Goal: Transaction & Acquisition: Purchase product/service

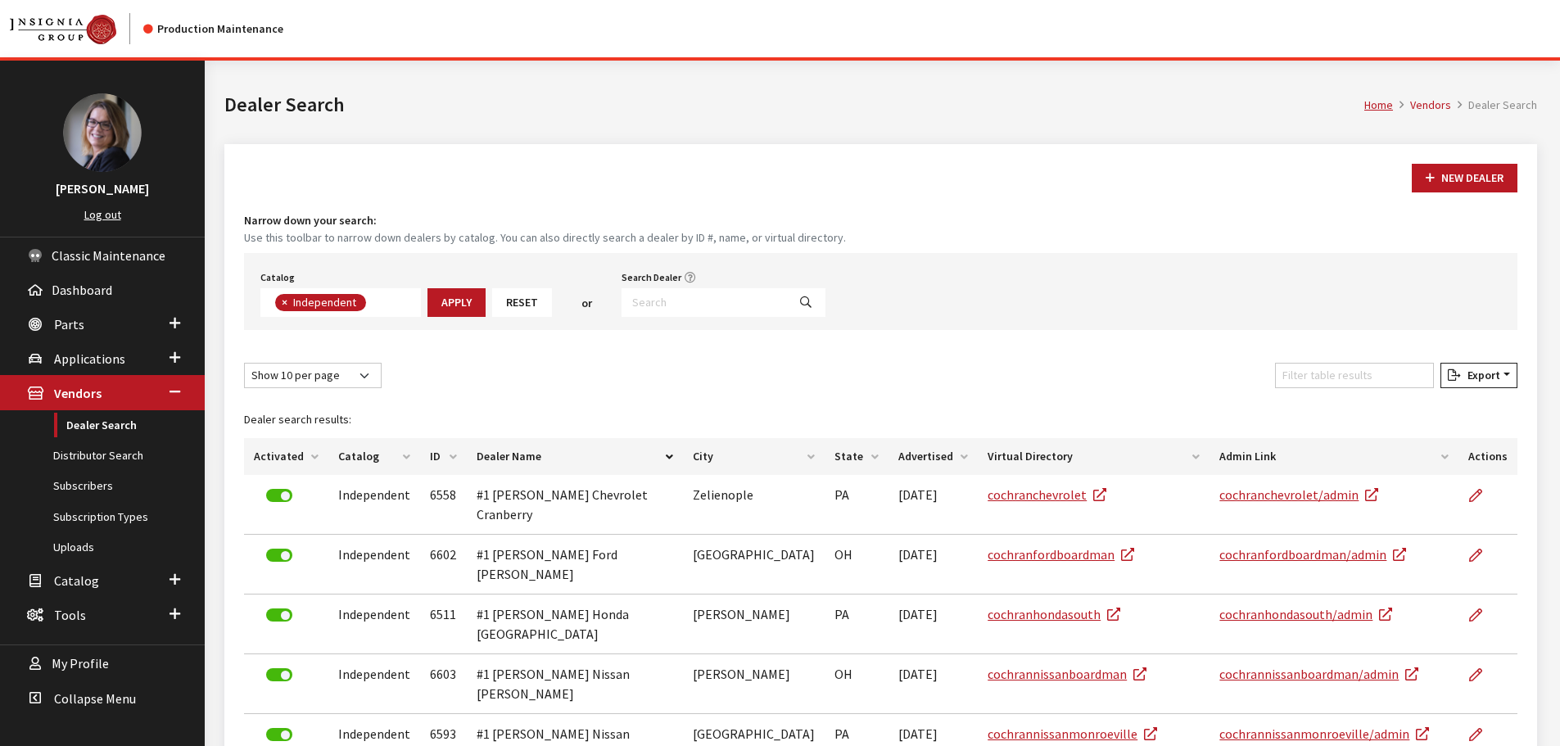
scroll to position [120, 0]
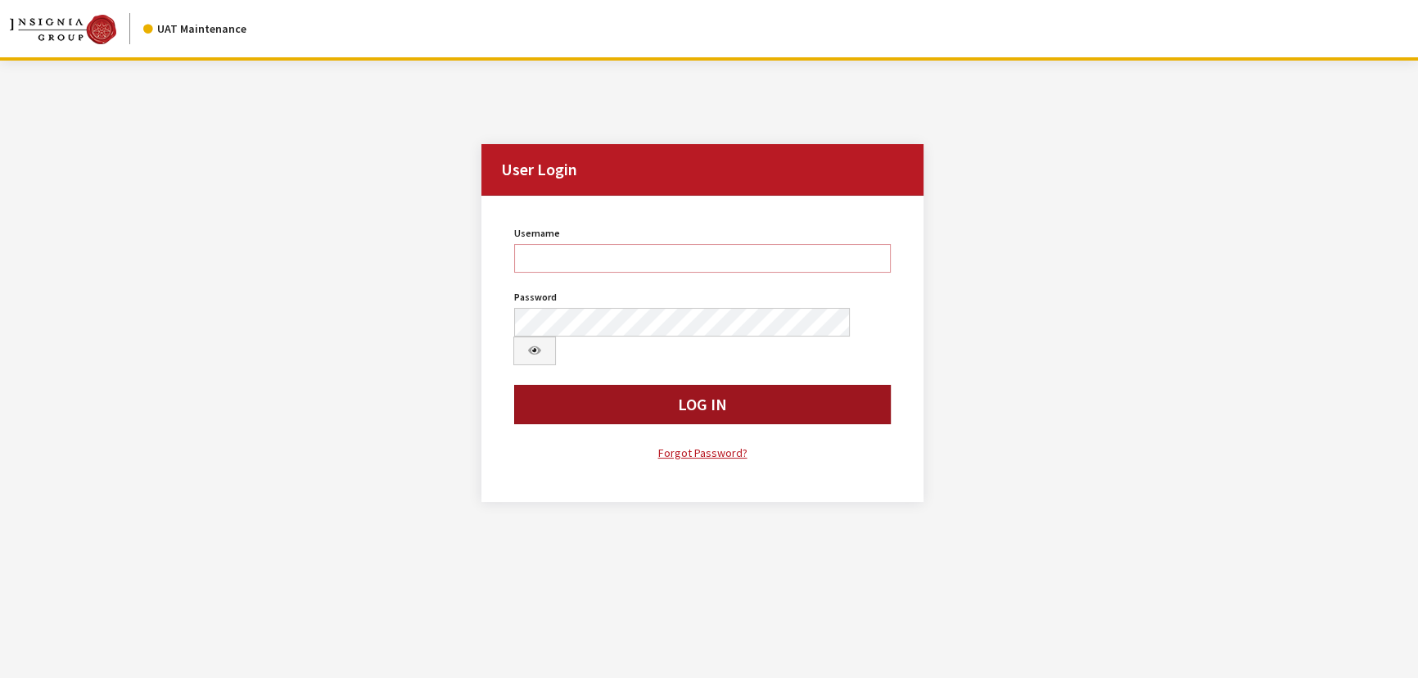
type input "Kcallahan"
click at [734, 385] on button "Log In" at bounding box center [702, 404] width 377 height 39
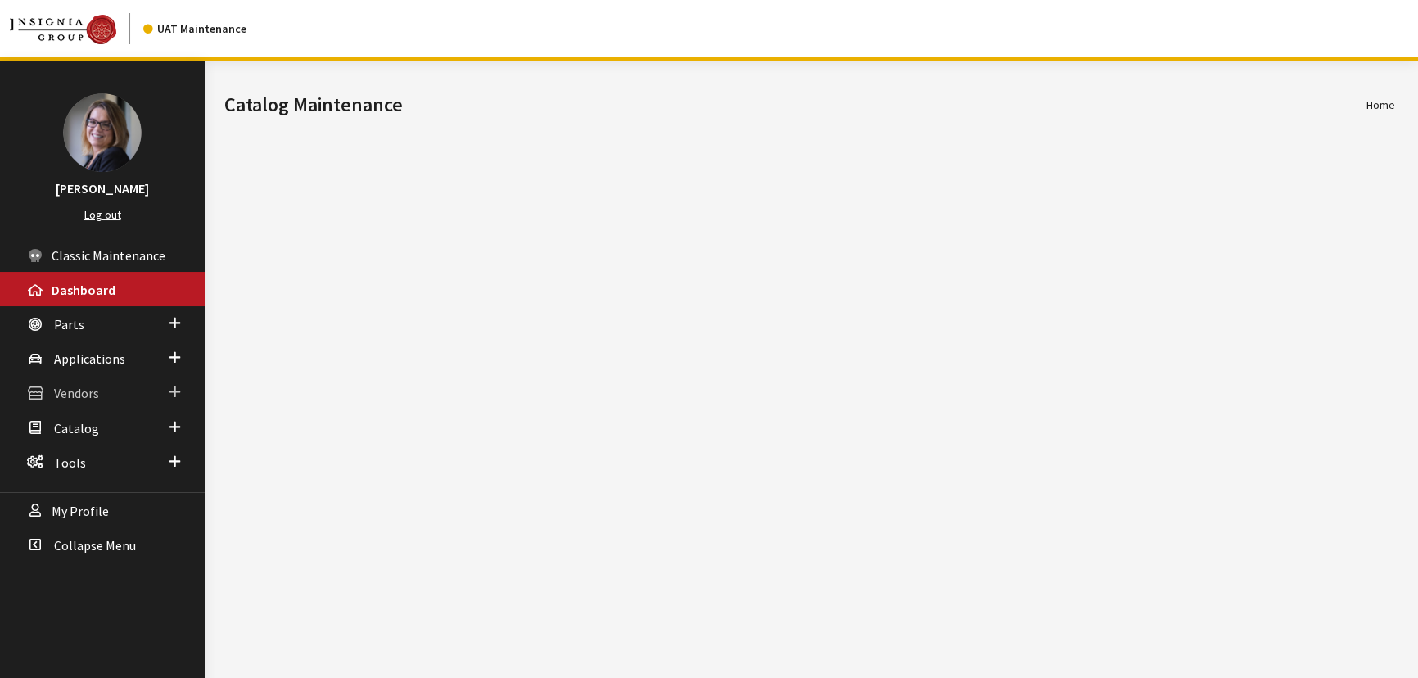
click at [181, 388] on link "Vendors" at bounding box center [102, 392] width 205 height 34
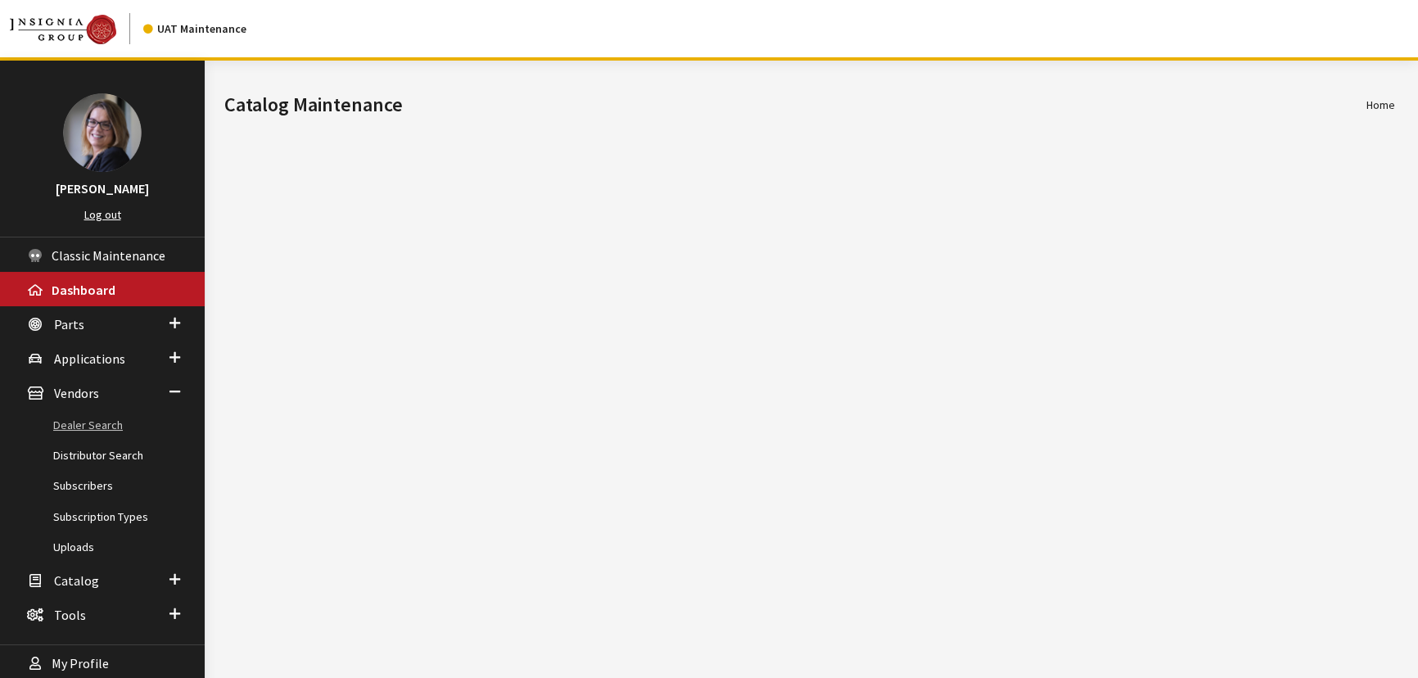
click at [112, 422] on link "Dealer Search" at bounding box center [102, 425] width 205 height 30
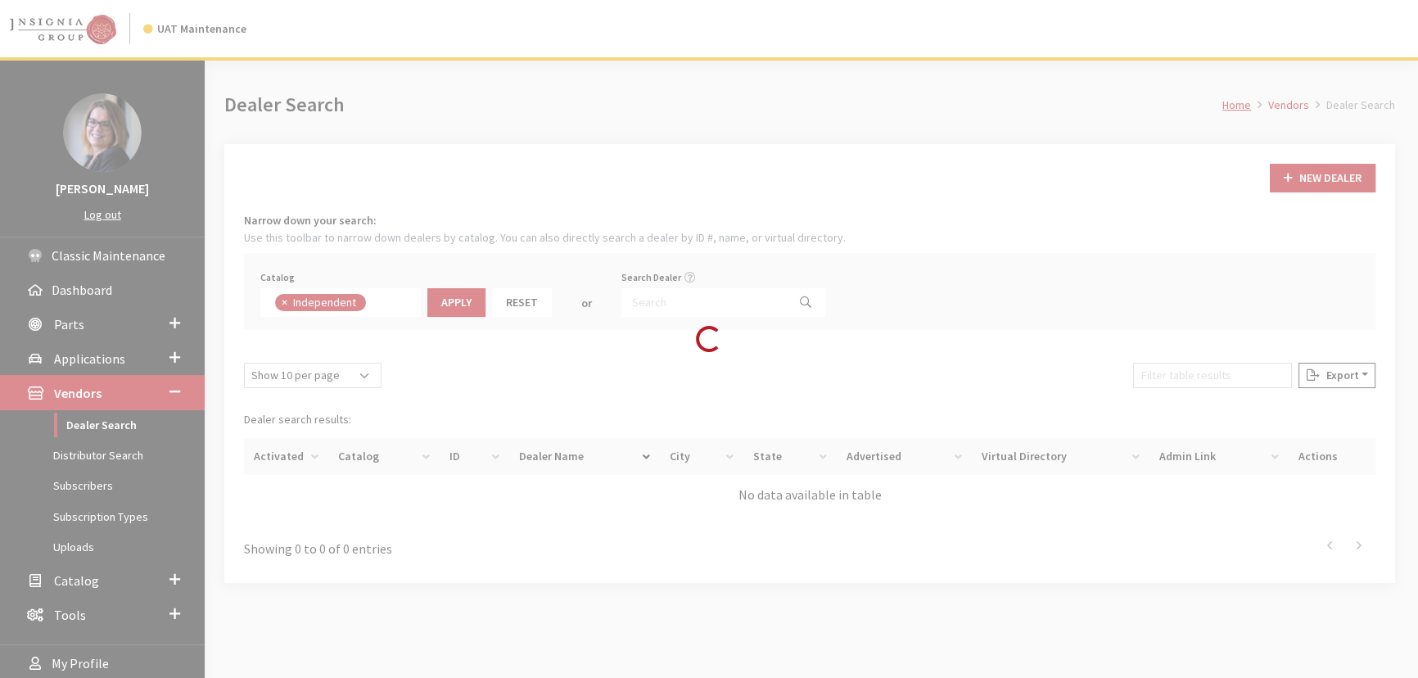
scroll to position [115, 0]
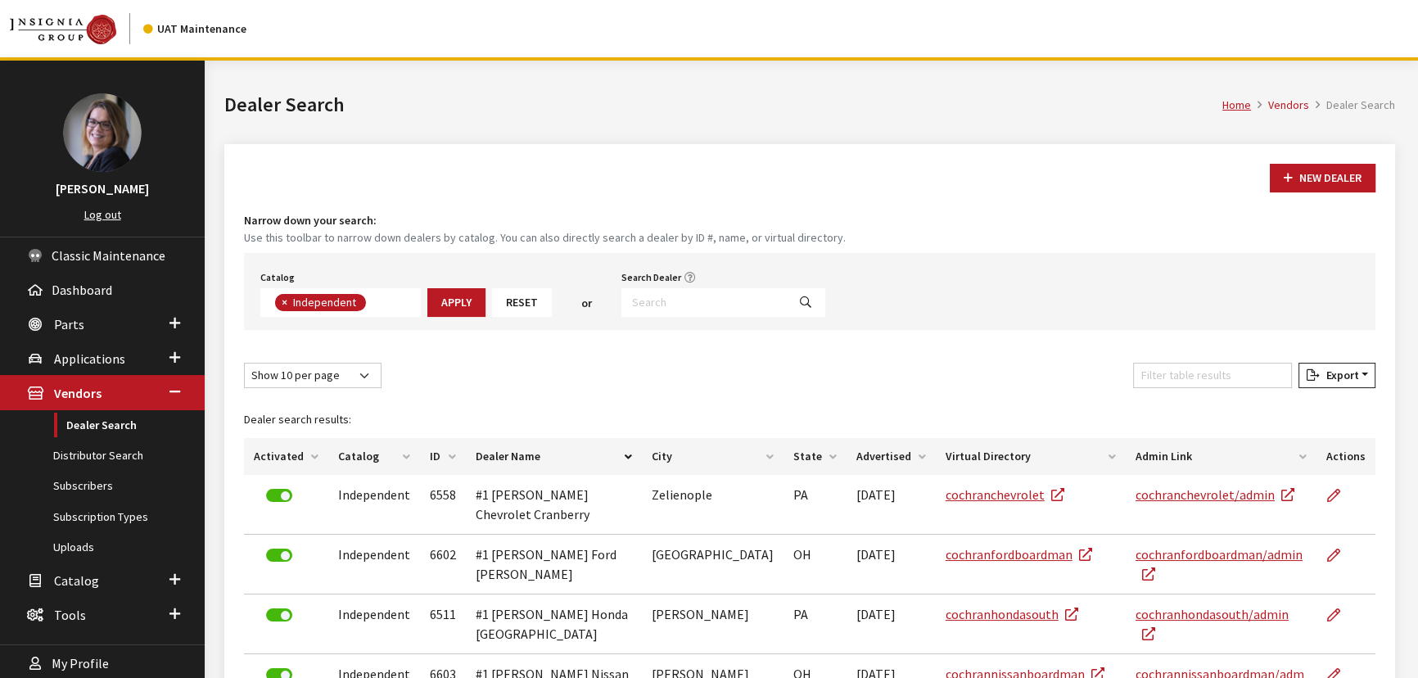
click at [282, 300] on span "×" at bounding box center [285, 302] width 6 height 15
select select
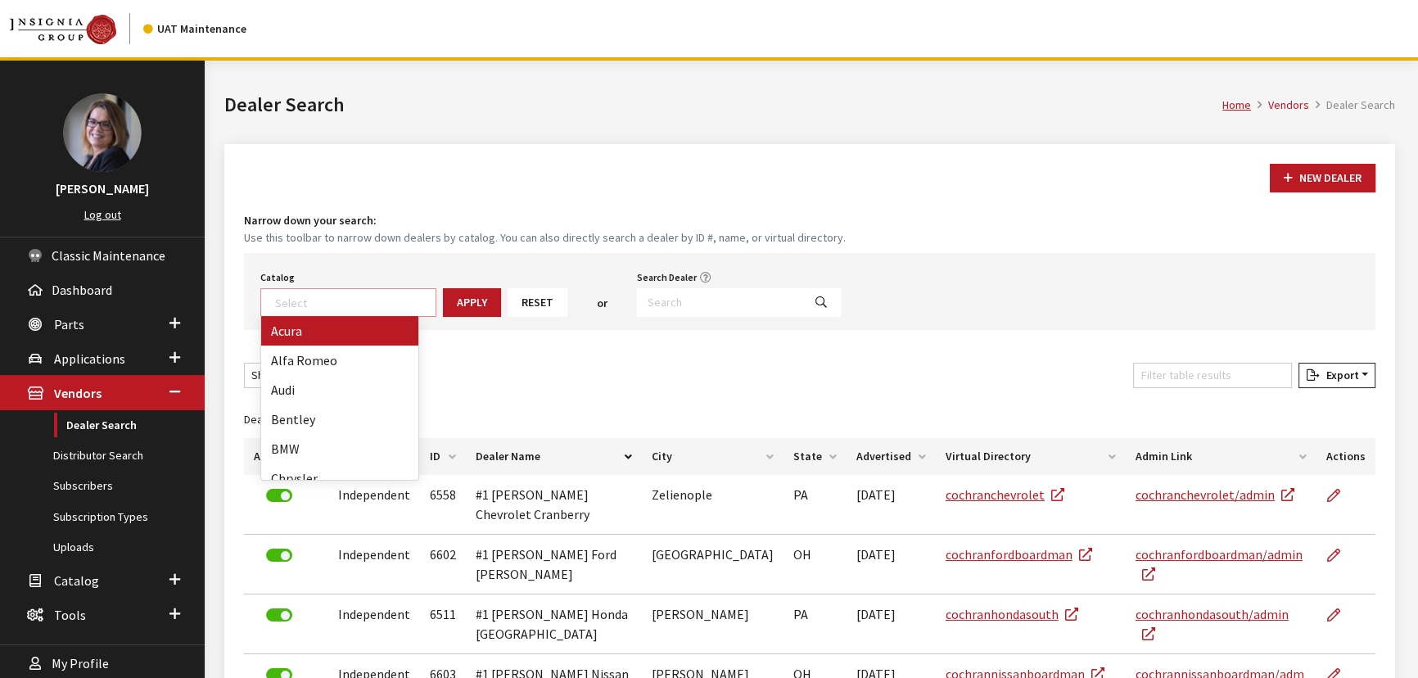
scroll to position [164, 0]
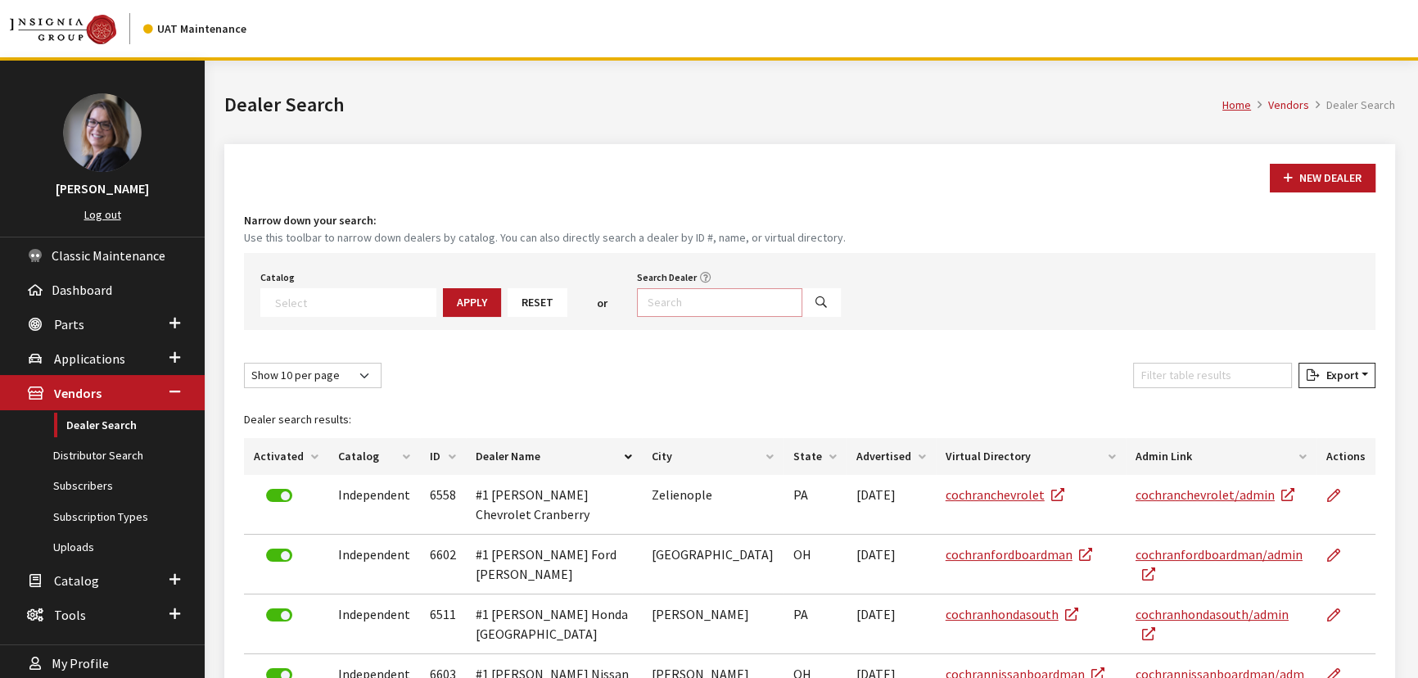
click at [734, 295] on input "Search Dealer" at bounding box center [719, 302] width 165 height 29
type input "alexan"
click at [802, 297] on button "Search" at bounding box center [821, 302] width 39 height 29
select select
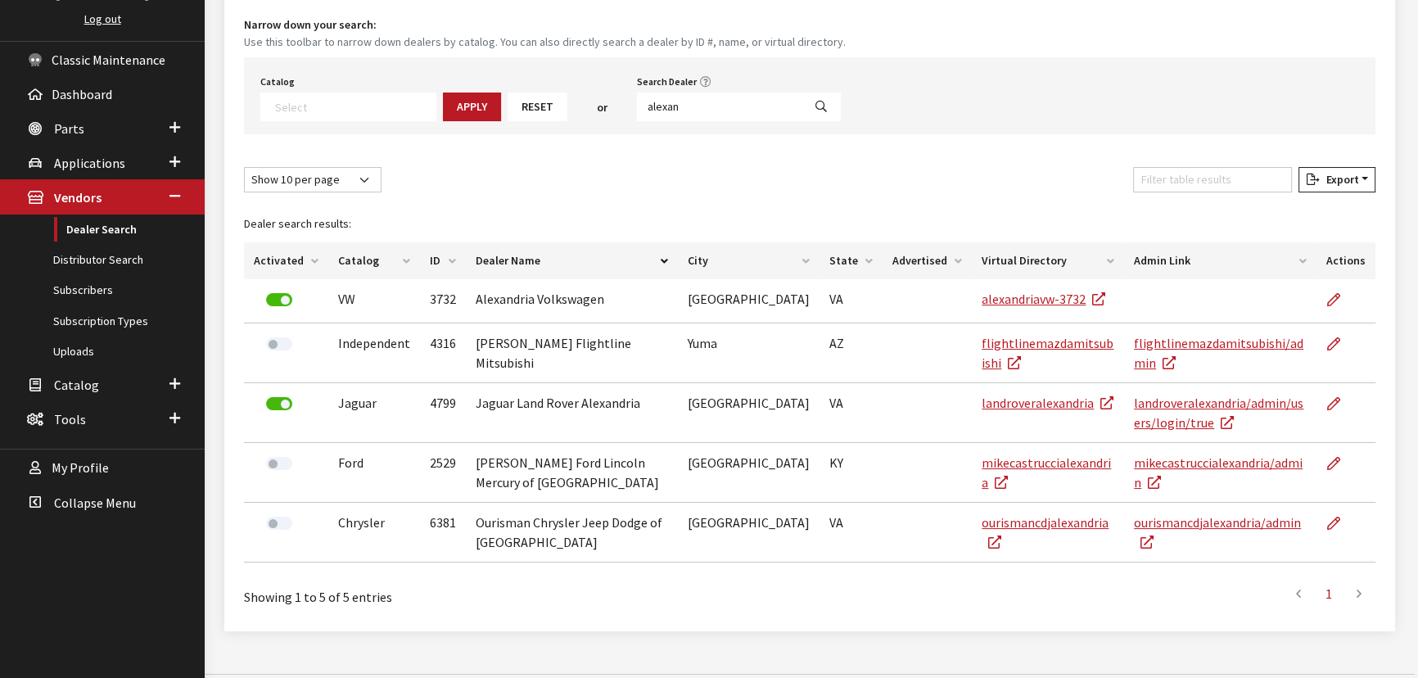
scroll to position [216, 0]
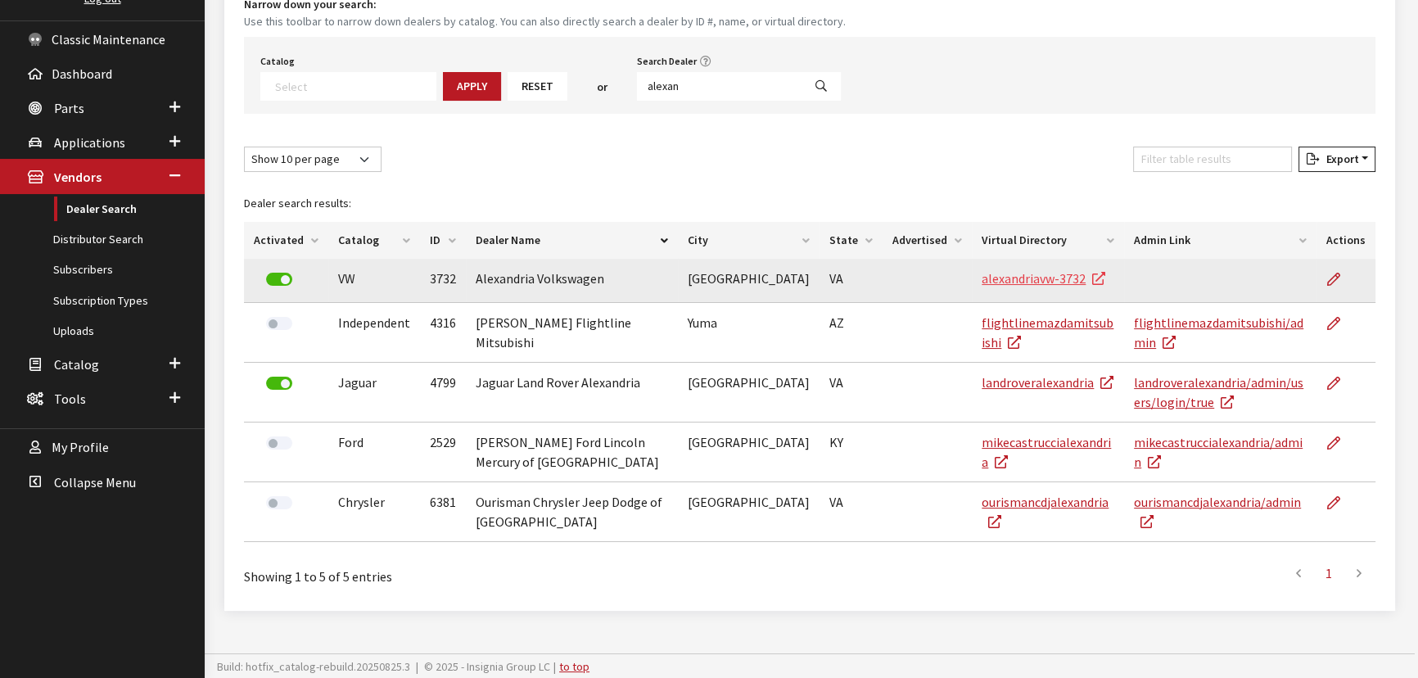
click at [1018, 272] on link "alexandriavw-3732" at bounding box center [1044, 278] width 124 height 16
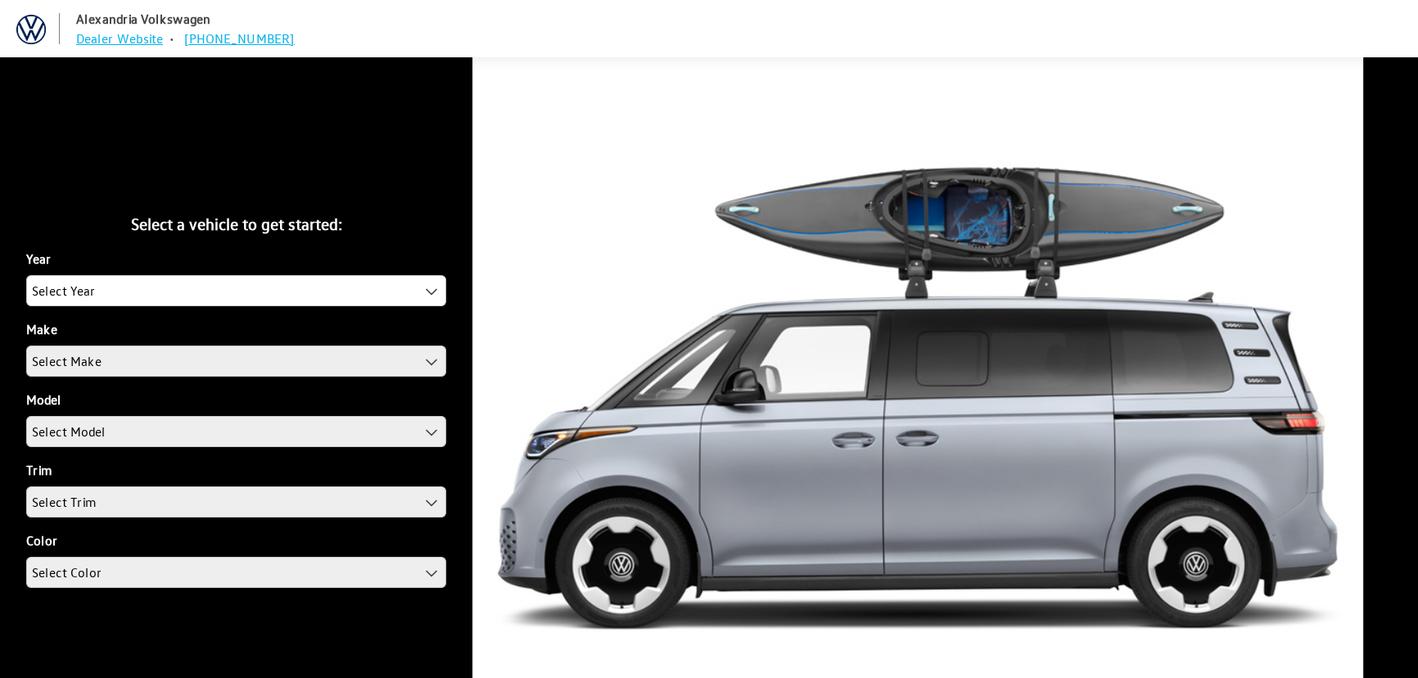
click at [38, 264] on label "Year" at bounding box center [38, 259] width 25 height 20
click at [27, 275] on select "2025 2024 2023 2022 2021 2020 2019 2018 2017 2016 2015" at bounding box center [26, 275] width 1 height 1
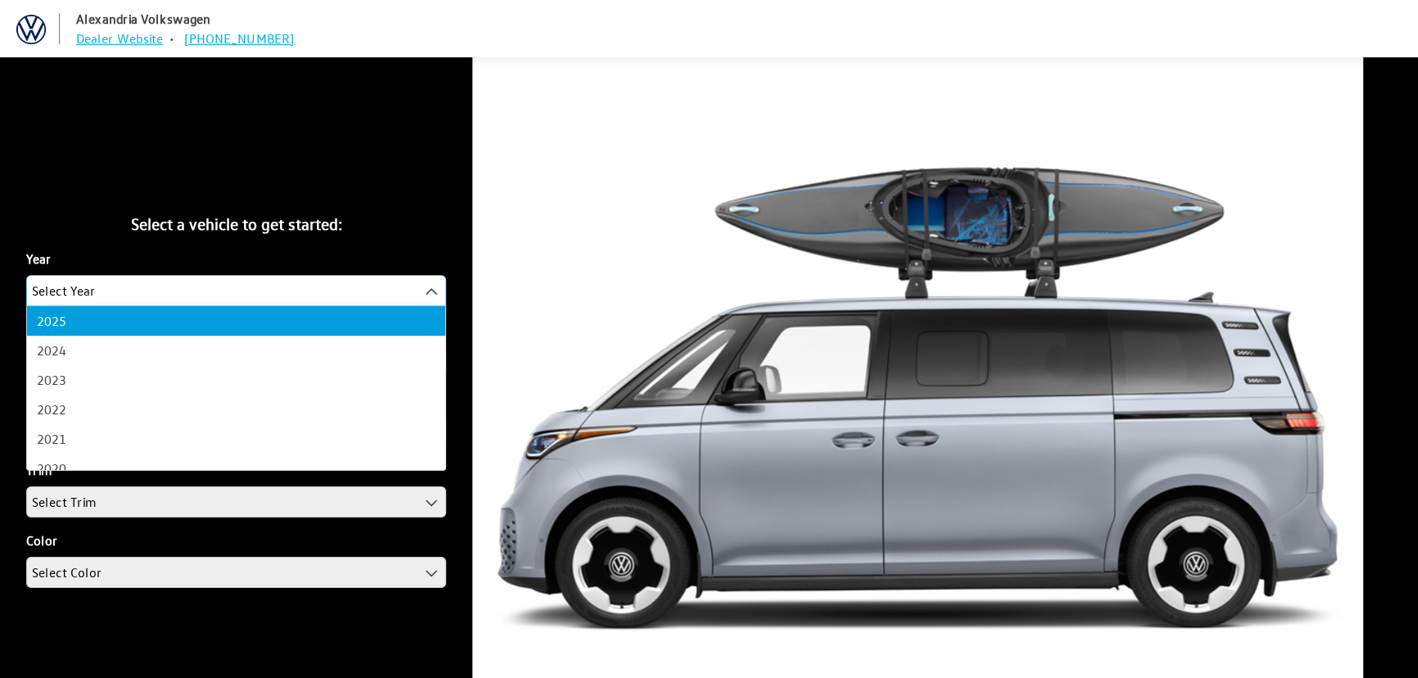
click at [47, 283] on span "Select Year" at bounding box center [64, 290] width 64 height 29
select select "43"
select select "25"
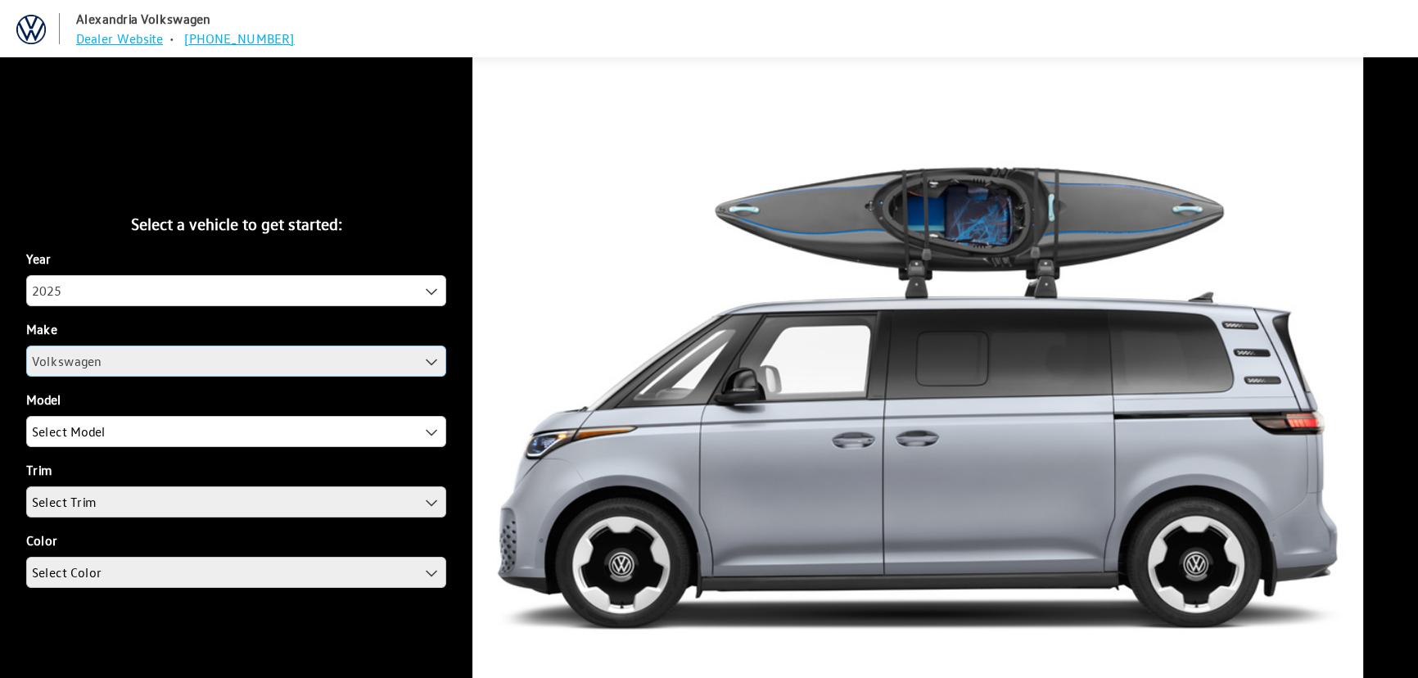
click at [67, 360] on span "Volkswagen" at bounding box center [236, 360] width 418 height 29
click at [90, 437] on span "Select Model" at bounding box center [69, 431] width 74 height 29
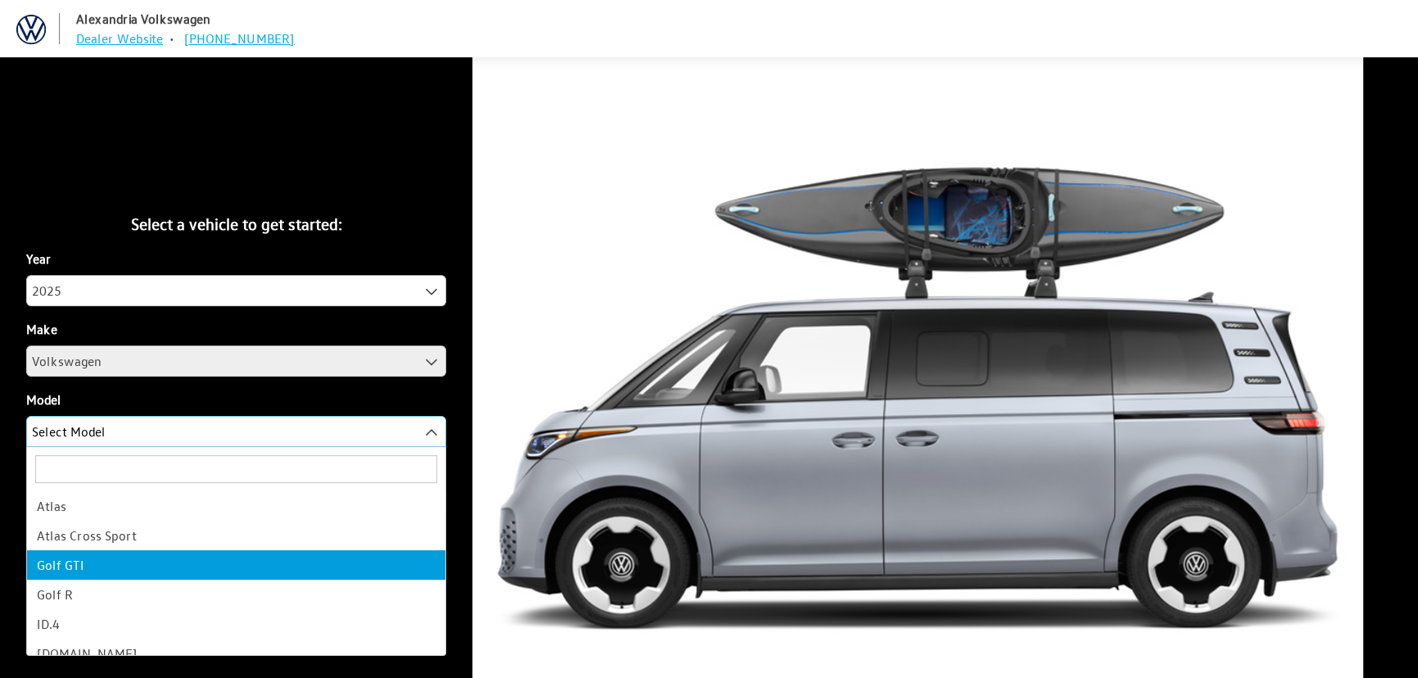
select select "885"
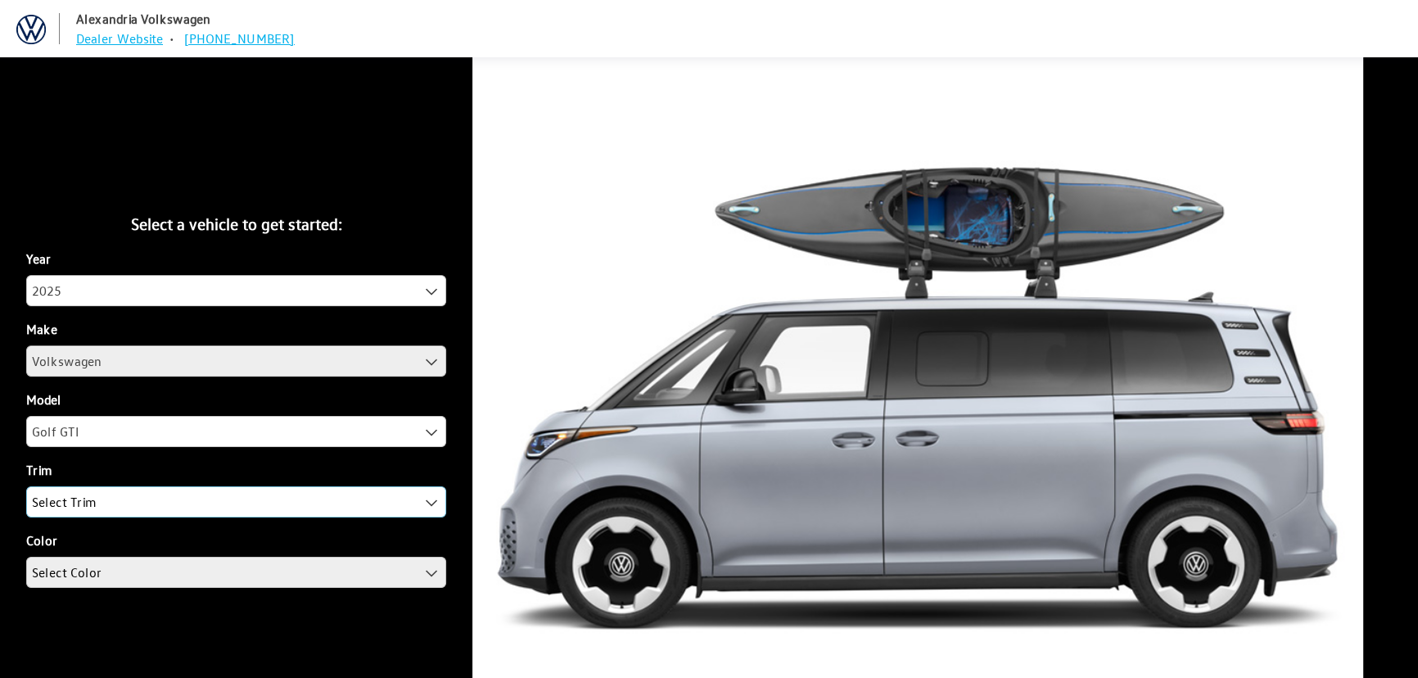
click at [77, 508] on span "Select Trim" at bounding box center [64, 501] width 64 height 29
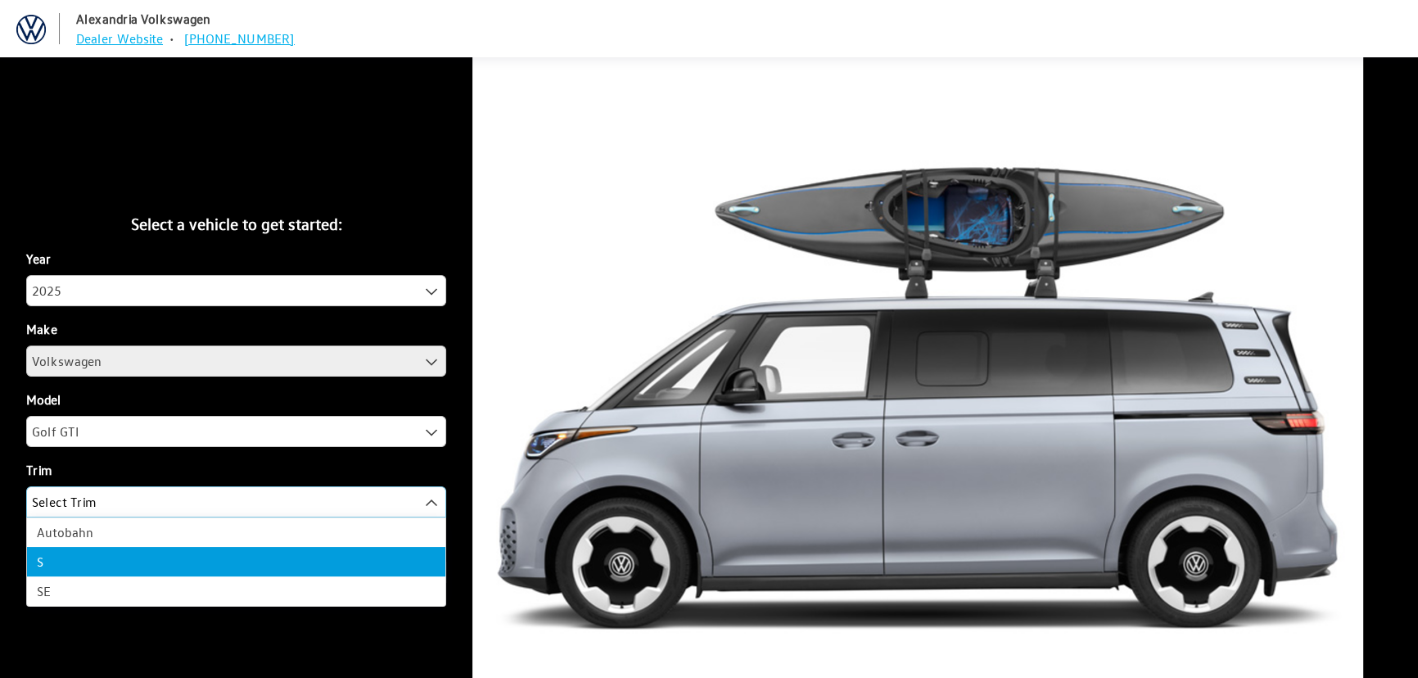
select select "129"
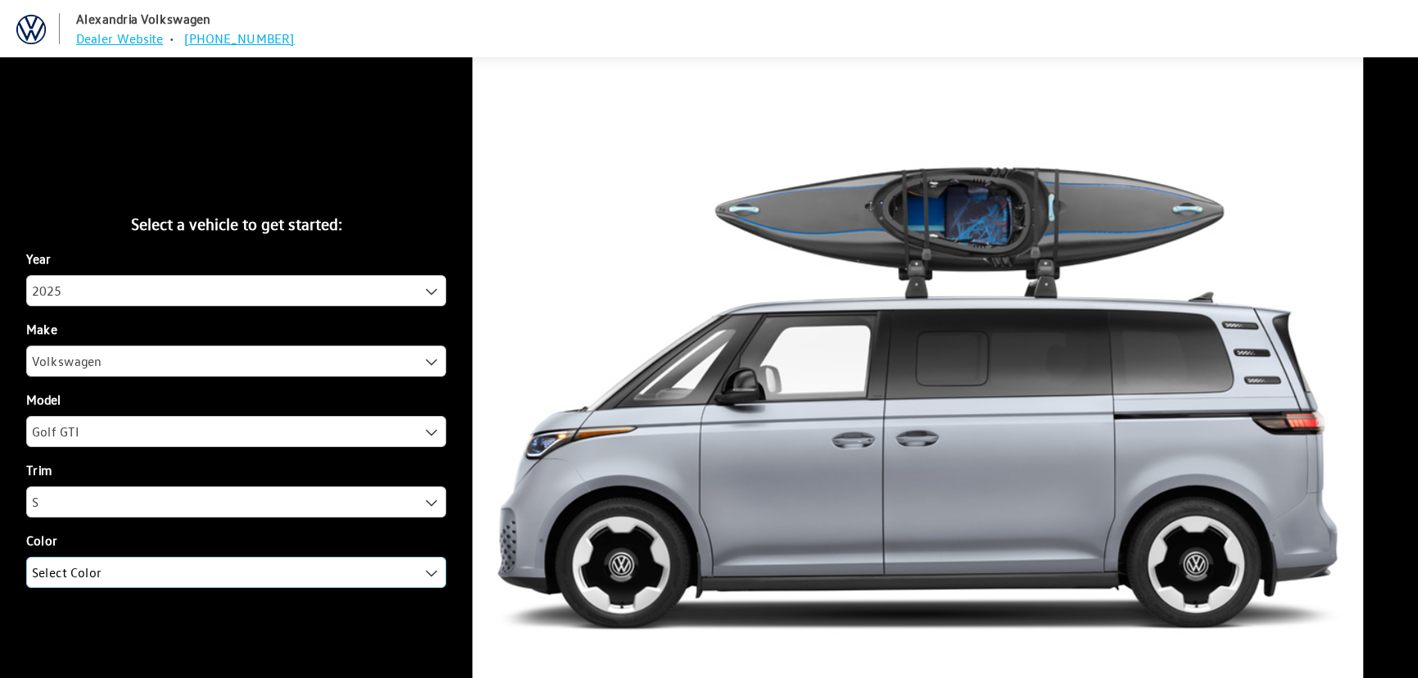
click at [85, 578] on span "Select Color" at bounding box center [67, 572] width 70 height 29
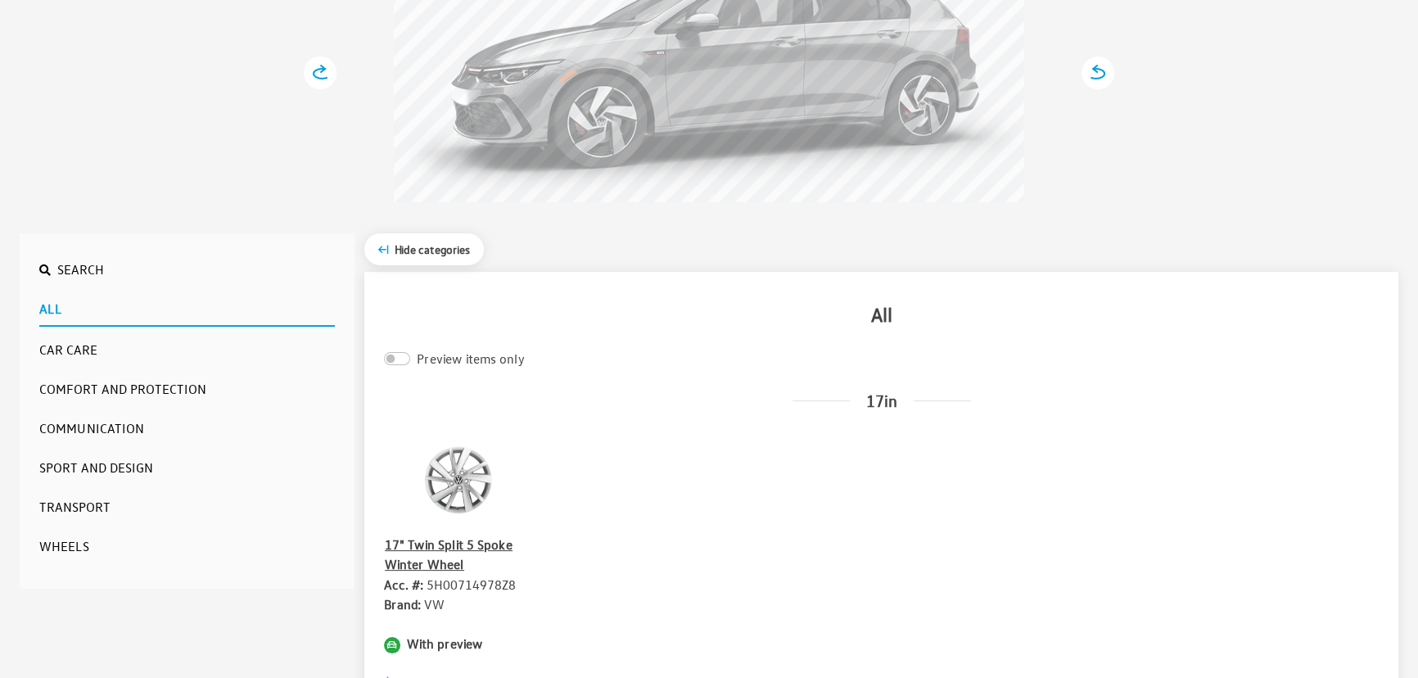
scroll to position [521, 0]
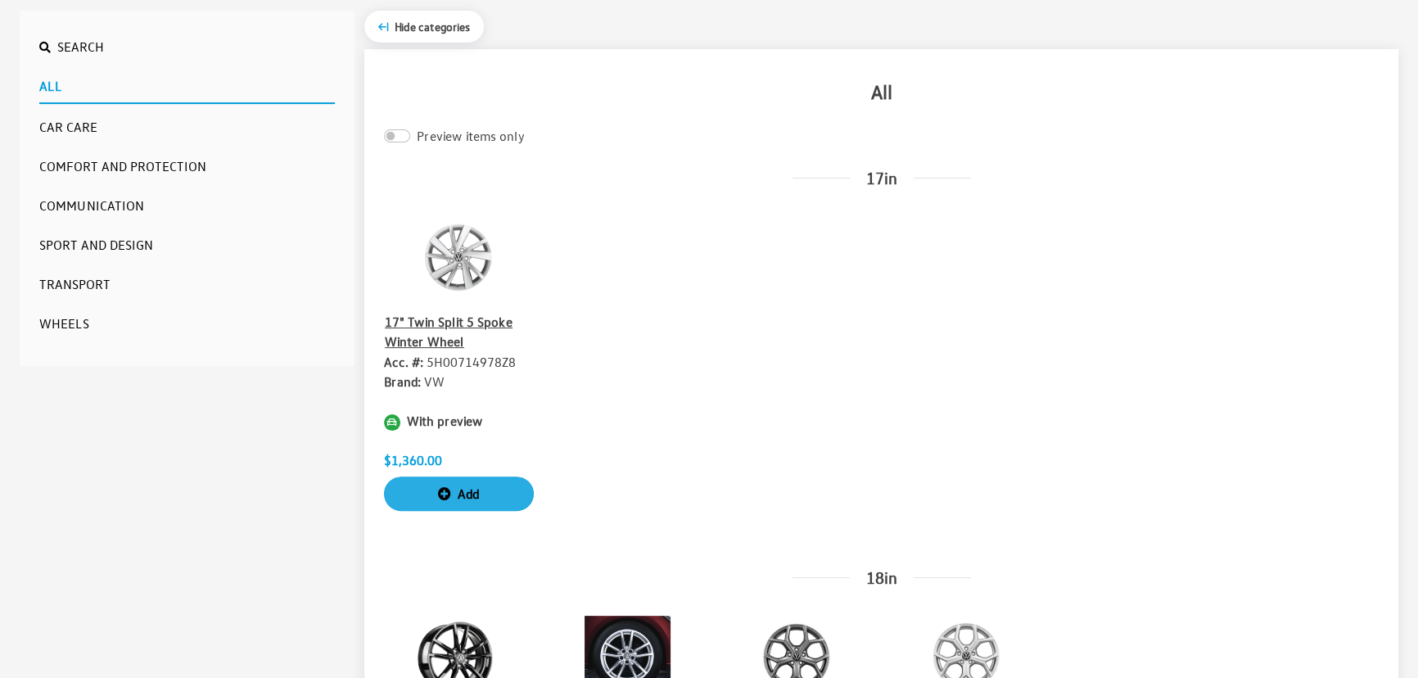
click at [454, 495] on button "Add" at bounding box center [459, 493] width 150 height 34
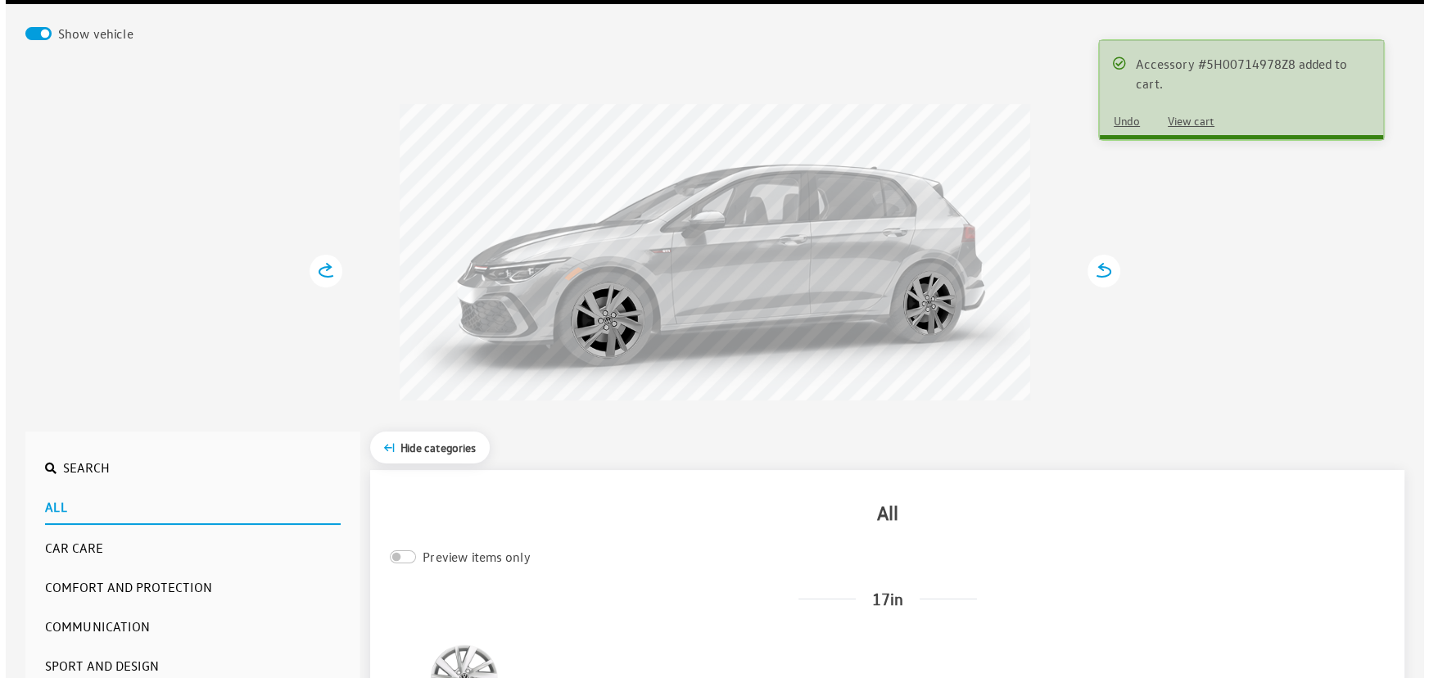
scroll to position [74, 0]
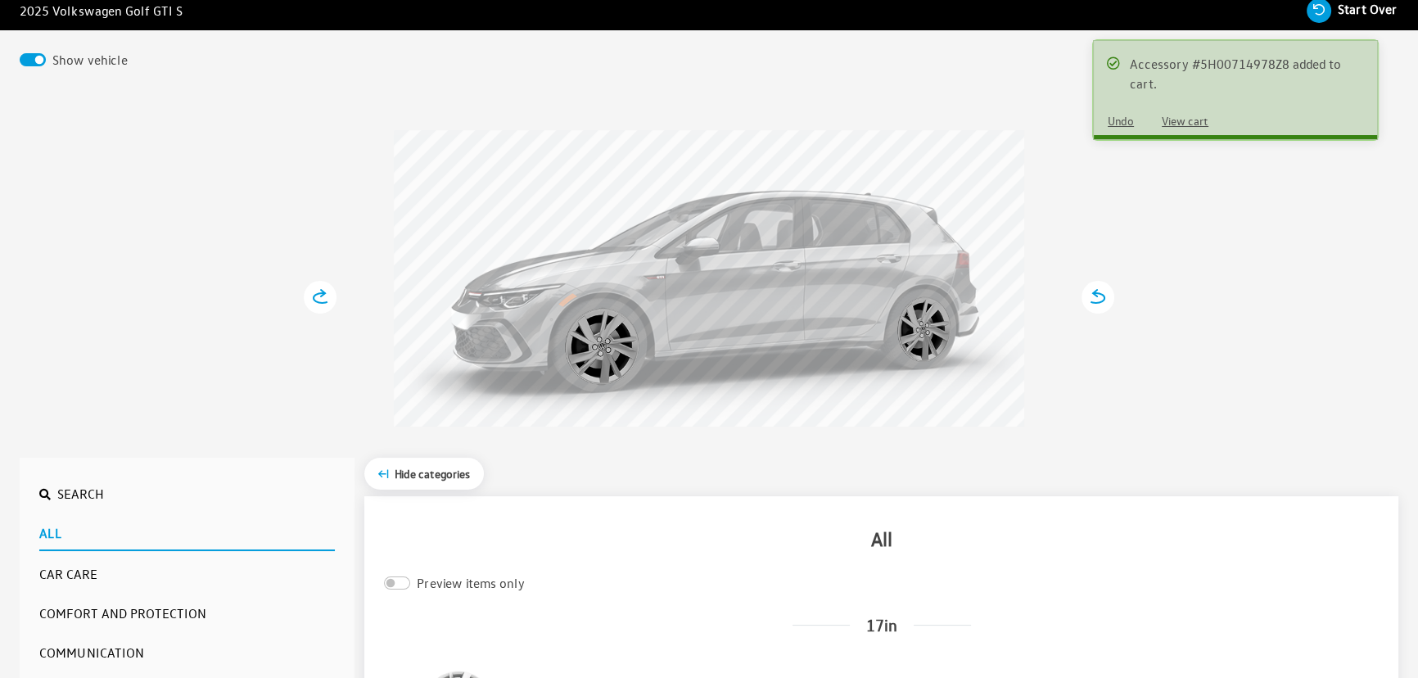
click at [1181, 120] on button "View cart" at bounding box center [1185, 120] width 75 height 29
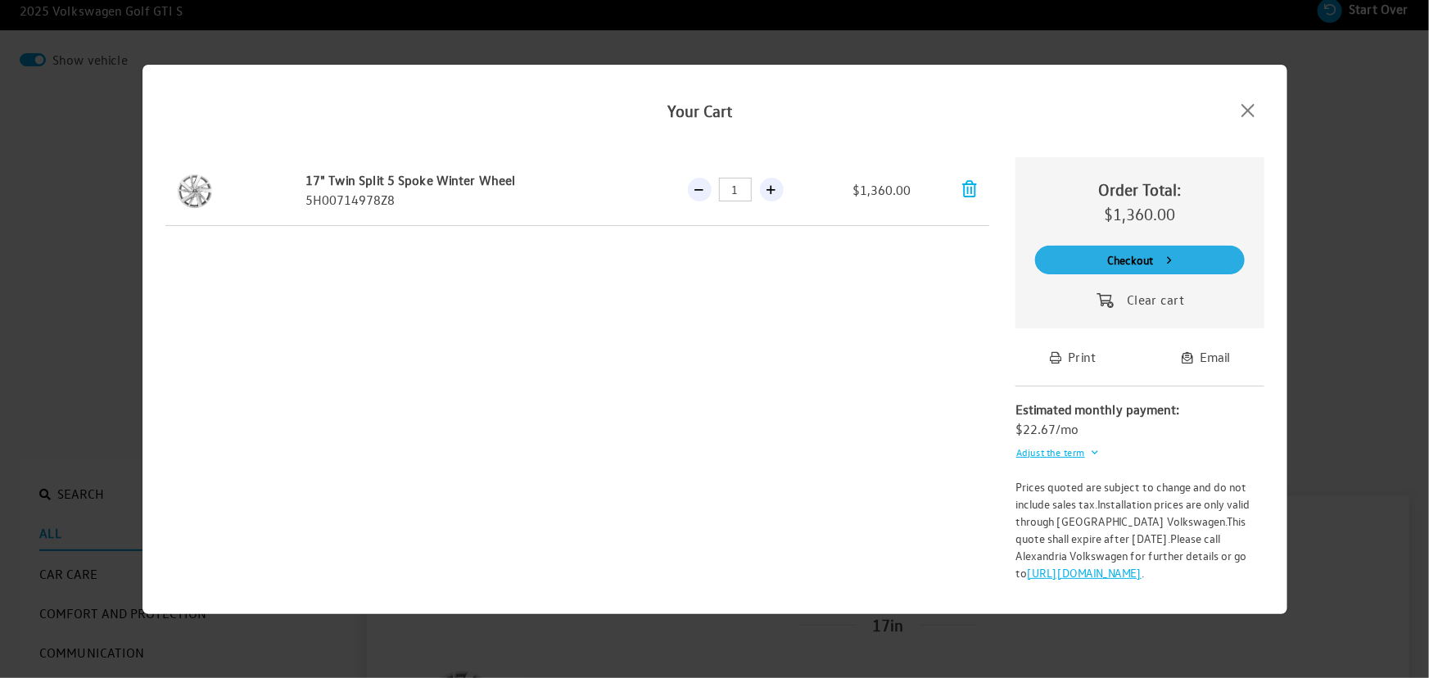
click at [1124, 267] on button "Checkout" at bounding box center [1140, 260] width 210 height 29
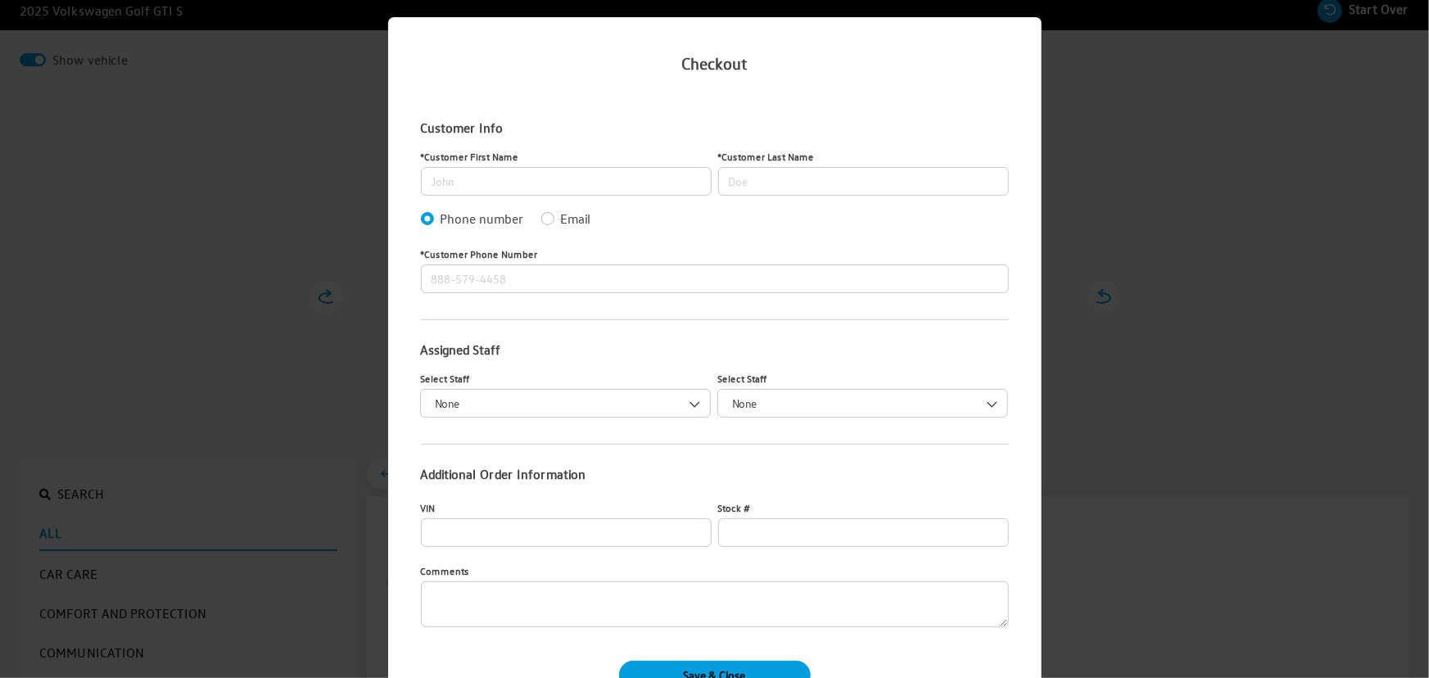
scroll to position [0, 0]
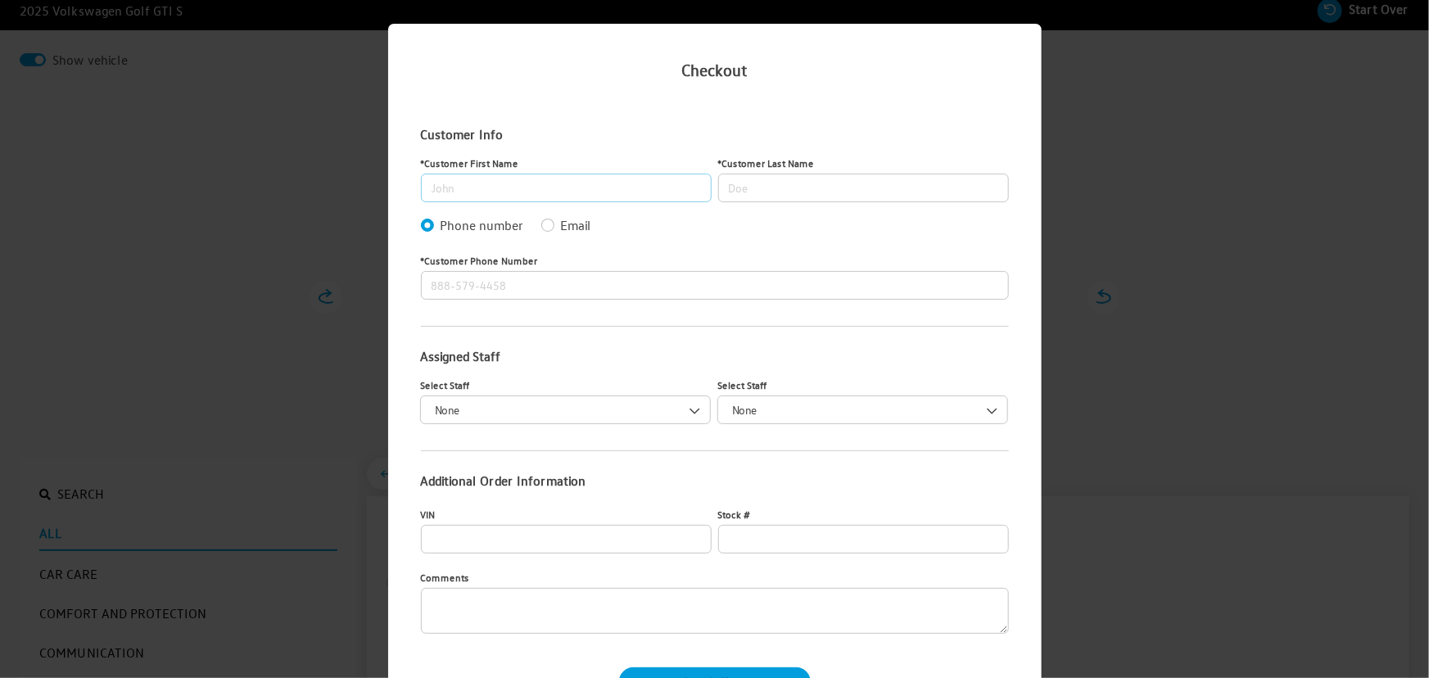
click at [491, 188] on input "Customer First Name" at bounding box center [566, 188] width 291 height 29
type input "[PERSON_NAME]"
type input "Doe"
type input "[PHONE_NUMBER]"
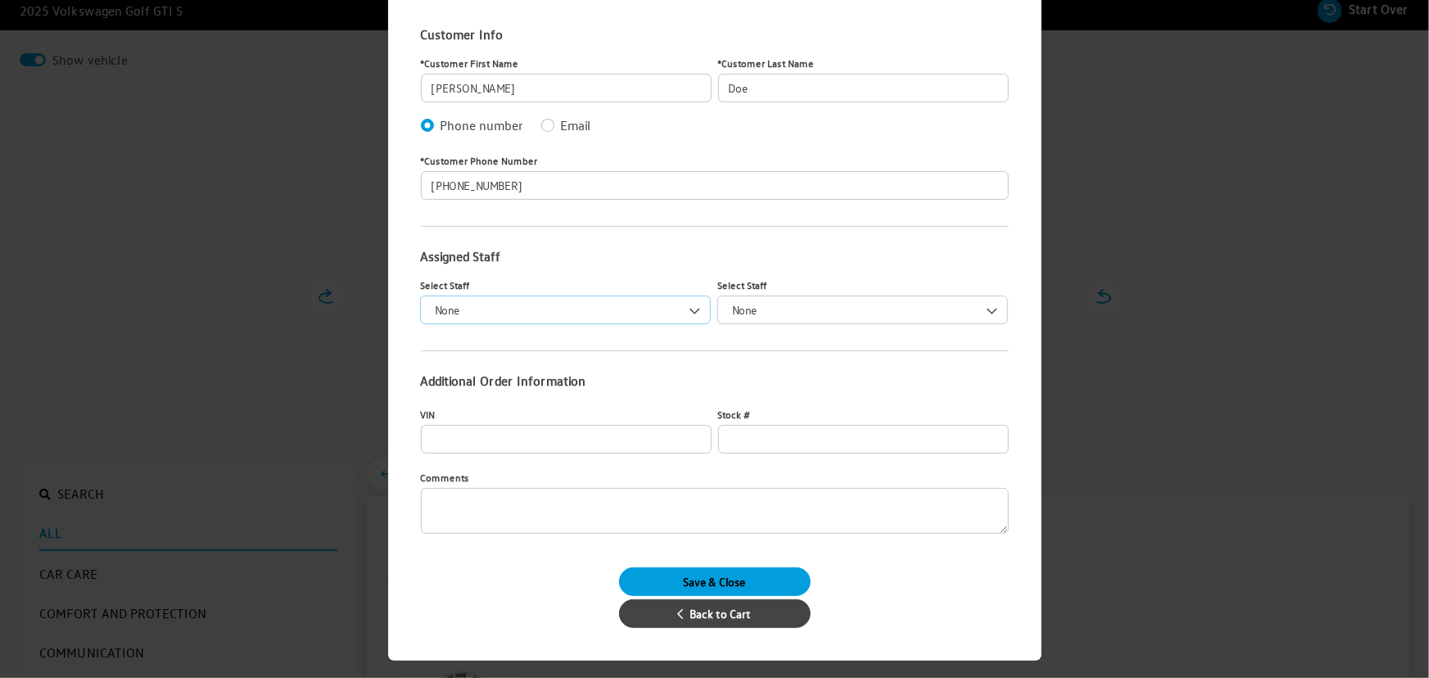
scroll to position [111, 0]
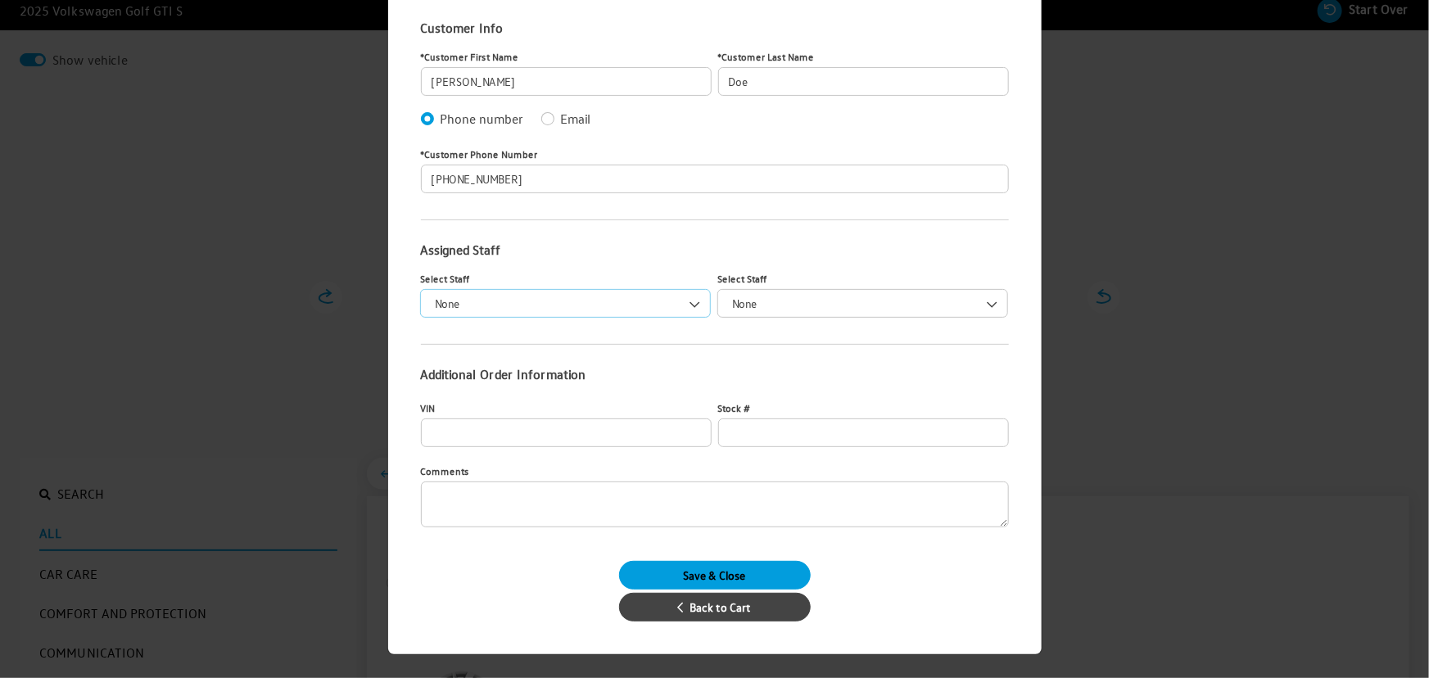
click at [682, 300] on span at bounding box center [696, 304] width 28 height 28
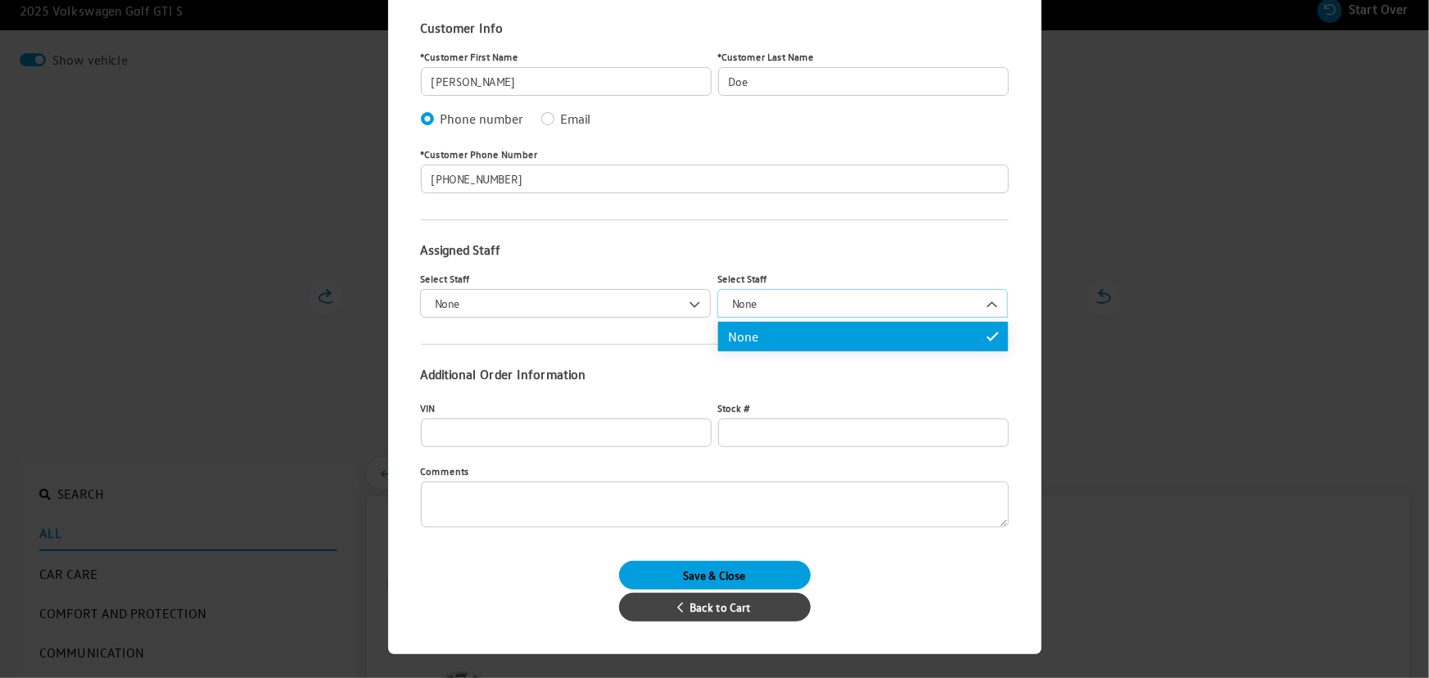
click at [779, 303] on span "None" at bounding box center [862, 303] width 269 height 17
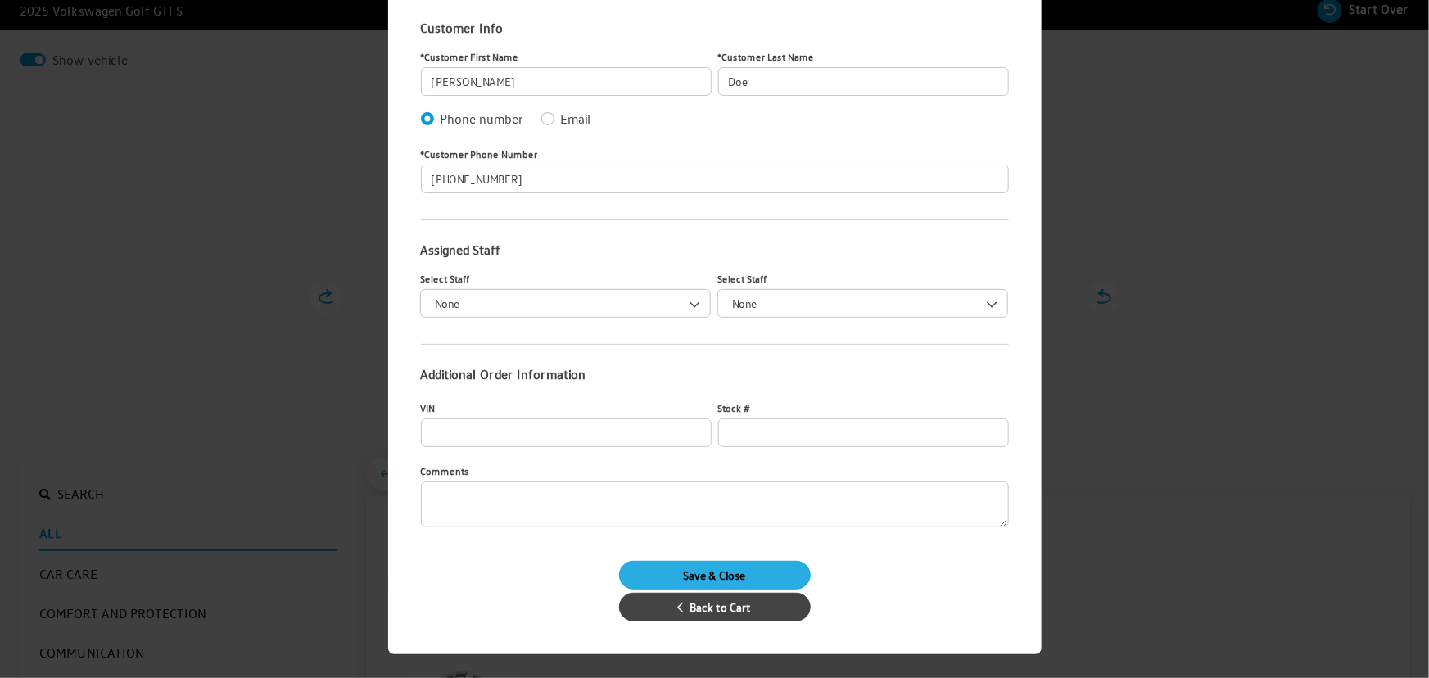
click at [714, 575] on button "Save & Close" at bounding box center [715, 575] width 192 height 29
